Goal: Find specific page/section: Find specific page/section

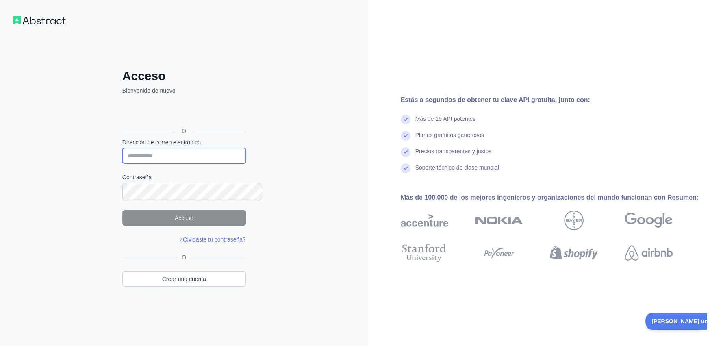
click at [185, 158] on input "Dirección de correo electrónico" at bounding box center [184, 155] width 124 height 15
type input "**********"
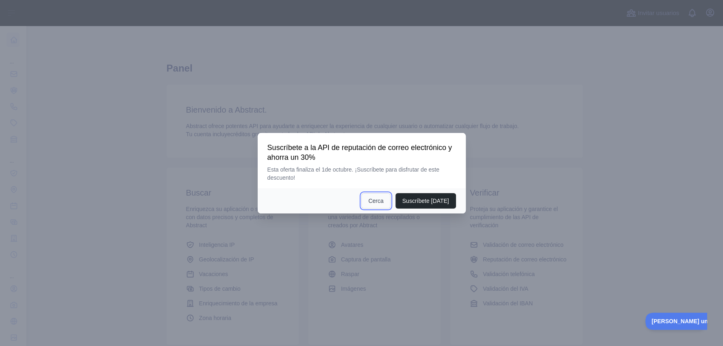
click at [383, 204] on font "Cerca" at bounding box center [375, 201] width 15 height 7
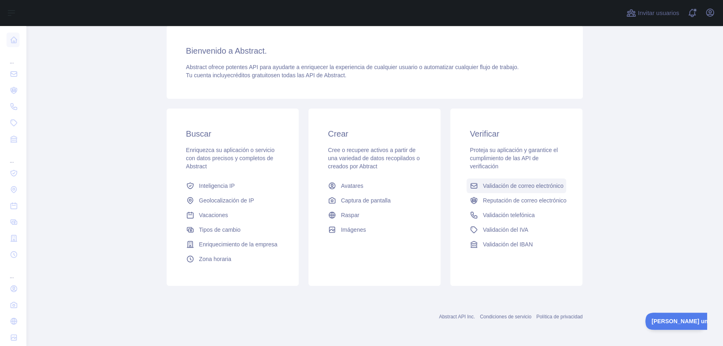
scroll to position [109, 0]
click at [515, 208] on link "Validación telefónica" at bounding box center [517, 215] width 100 height 15
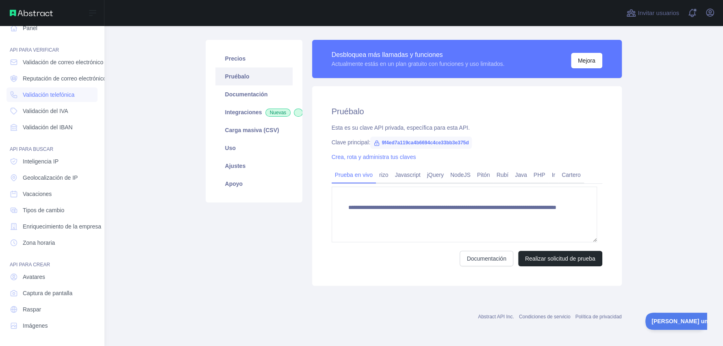
scroll to position [62, 0]
click at [50, 321] on link "Imágenes" at bounding box center [52, 325] width 91 height 15
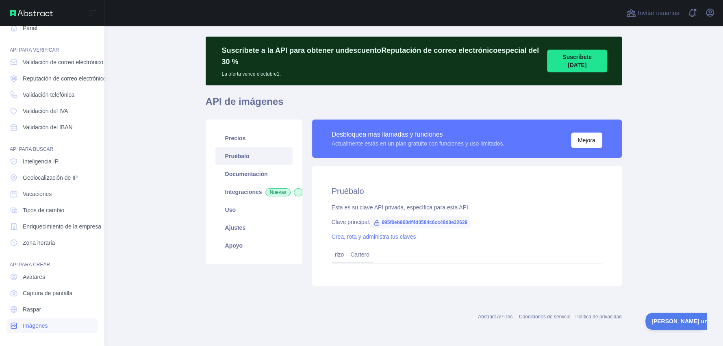
scroll to position [56, 0]
